Goal: Book appointment/travel/reservation

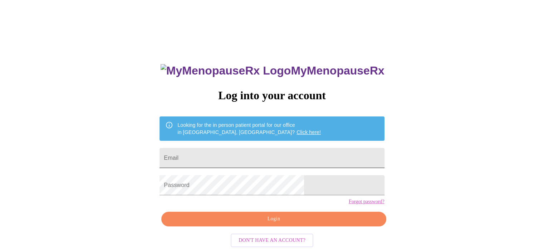
click at [294, 156] on input "Email" at bounding box center [272, 158] width 225 height 20
type input "[EMAIL_ADDRESS][DOMAIN_NAME]"
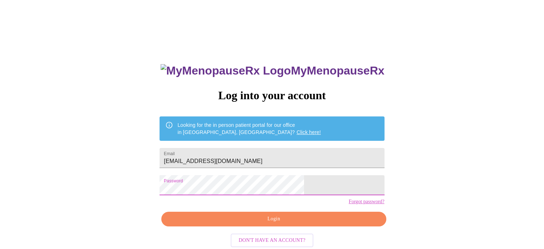
click at [285, 223] on span "Login" at bounding box center [274, 218] width 208 height 9
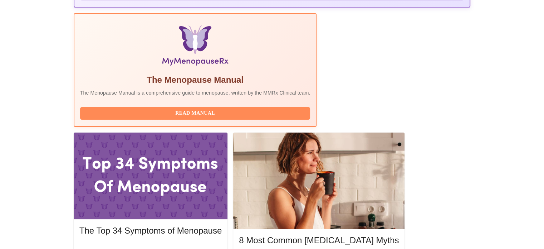
scroll to position [196, 0]
